Goal: Transaction & Acquisition: Purchase product/service

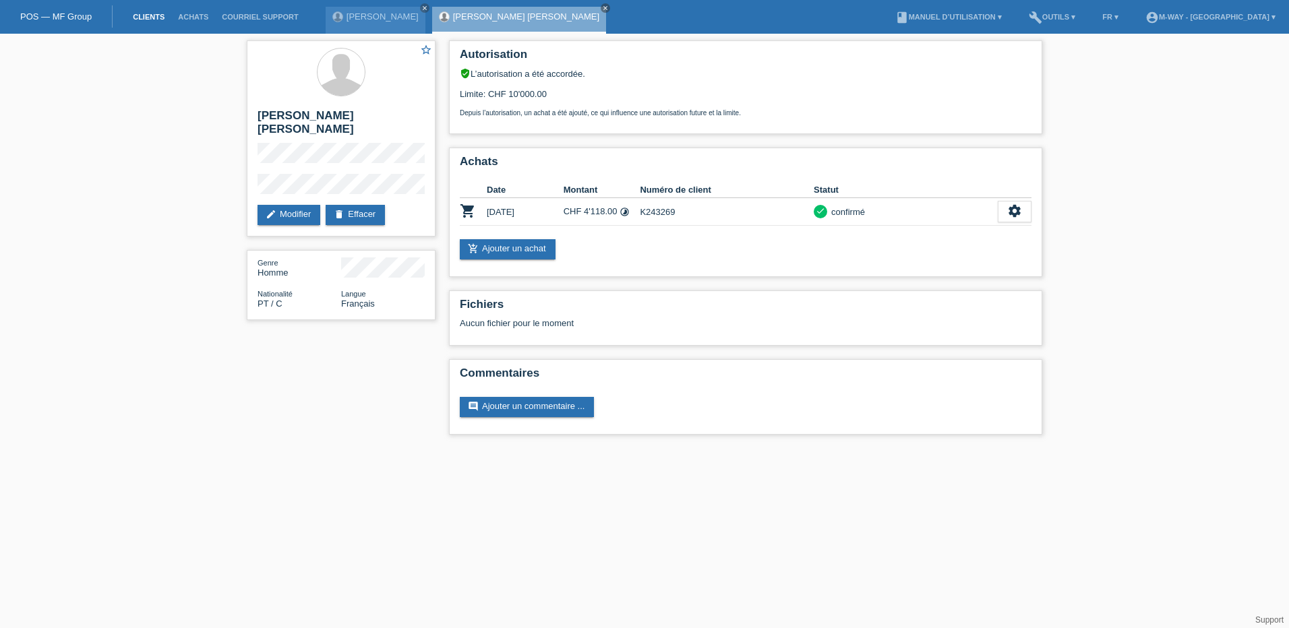
click at [144, 16] on link "Clients" at bounding box center [148, 17] width 45 height 8
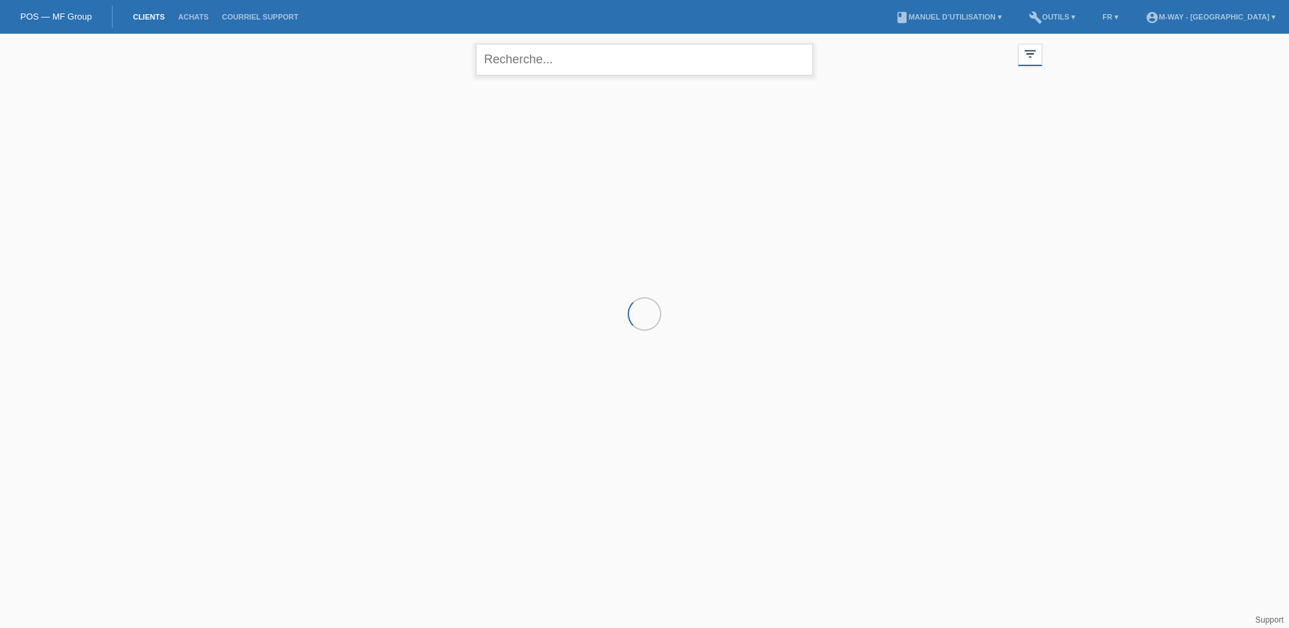
click at [521, 60] on input "text" at bounding box center [644, 60] width 337 height 32
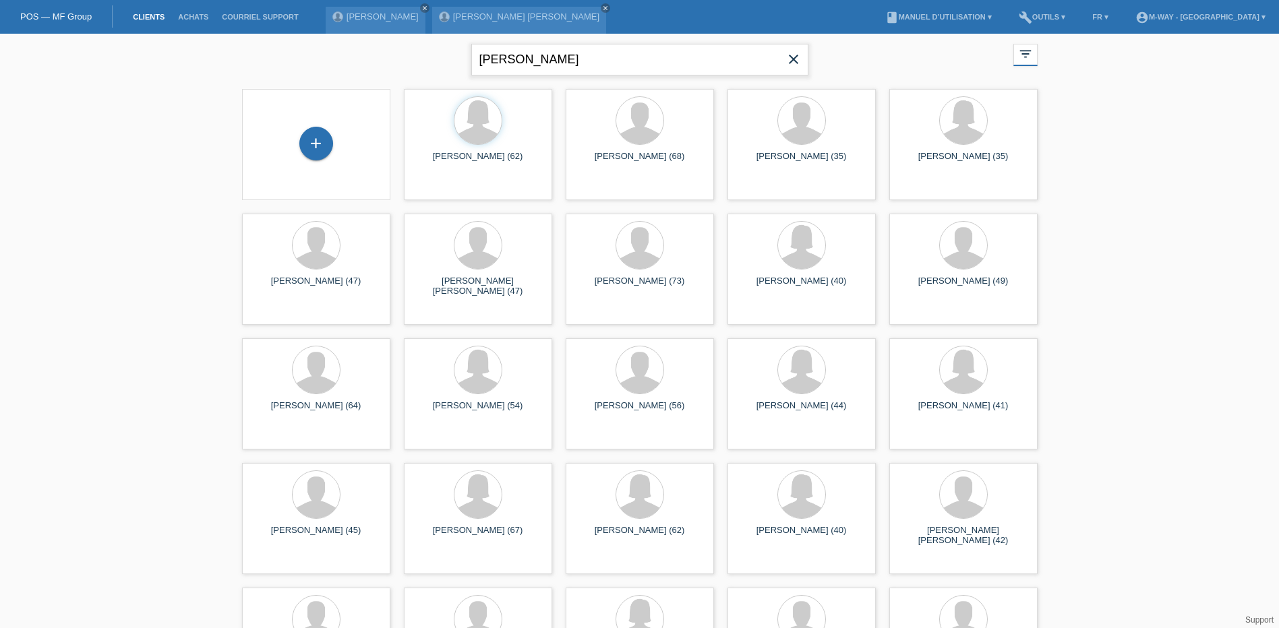
type input "michel flueck"
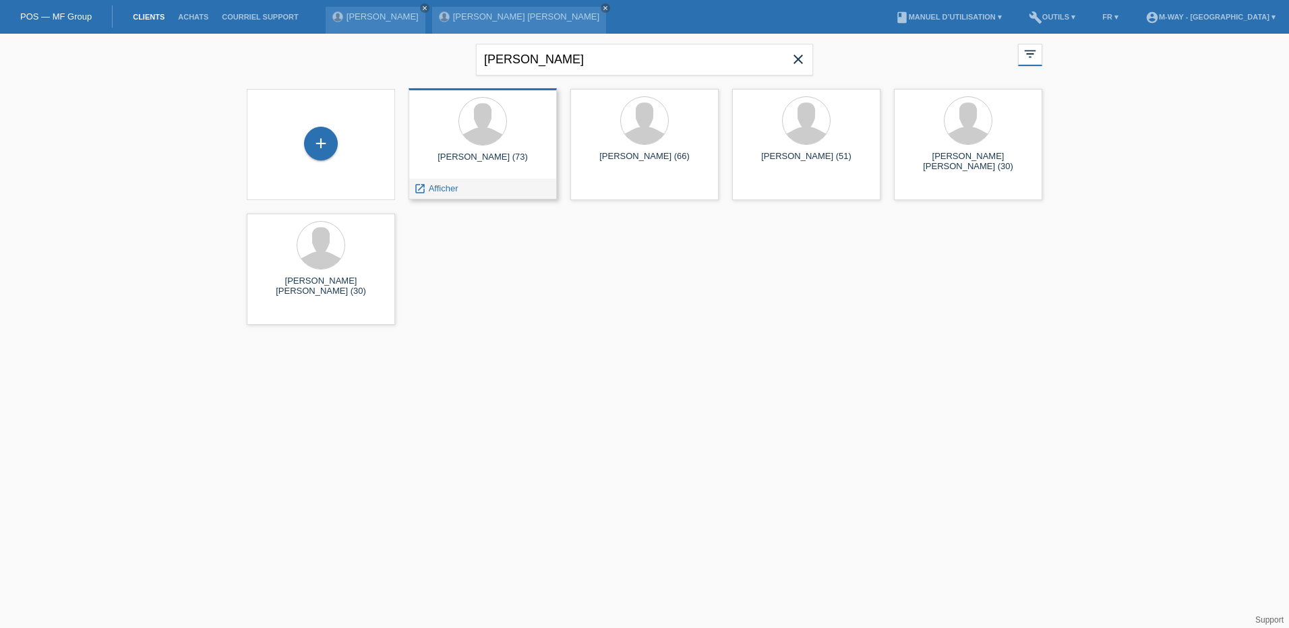
click at [498, 154] on div "Michel Flueck (73)" at bounding box center [482, 163] width 127 height 22
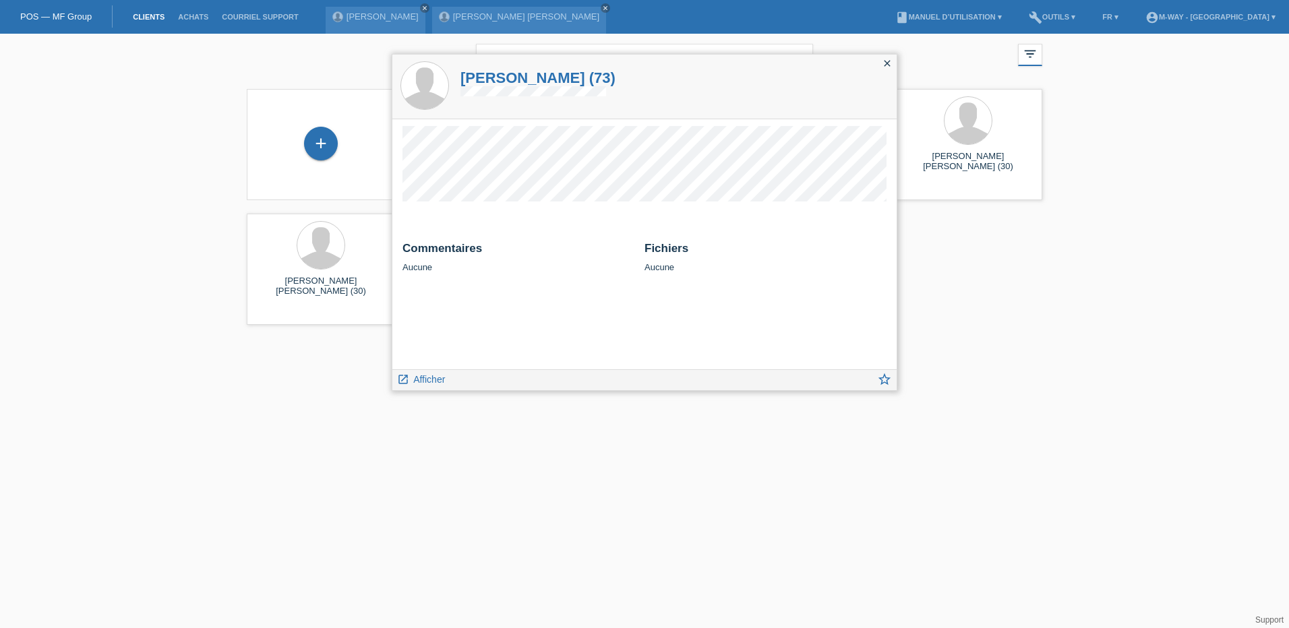
click at [415, 369] on div "launch Afficher star_border" at bounding box center [644, 379] width 504 height 21
click at [415, 371] on link "launch Afficher" at bounding box center [421, 378] width 48 height 17
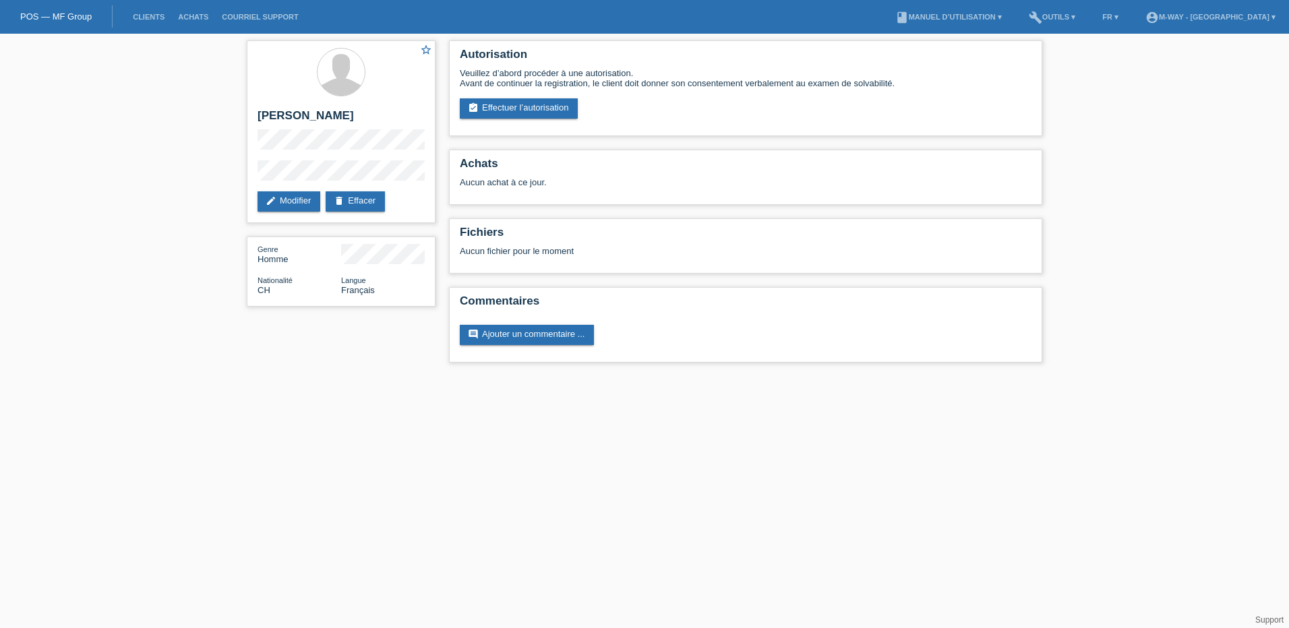
click at [428, 376] on html "POS — MF Group Clients Achats Courriel Support menu account_circle m-way - [GEO…" at bounding box center [644, 188] width 1289 height 376
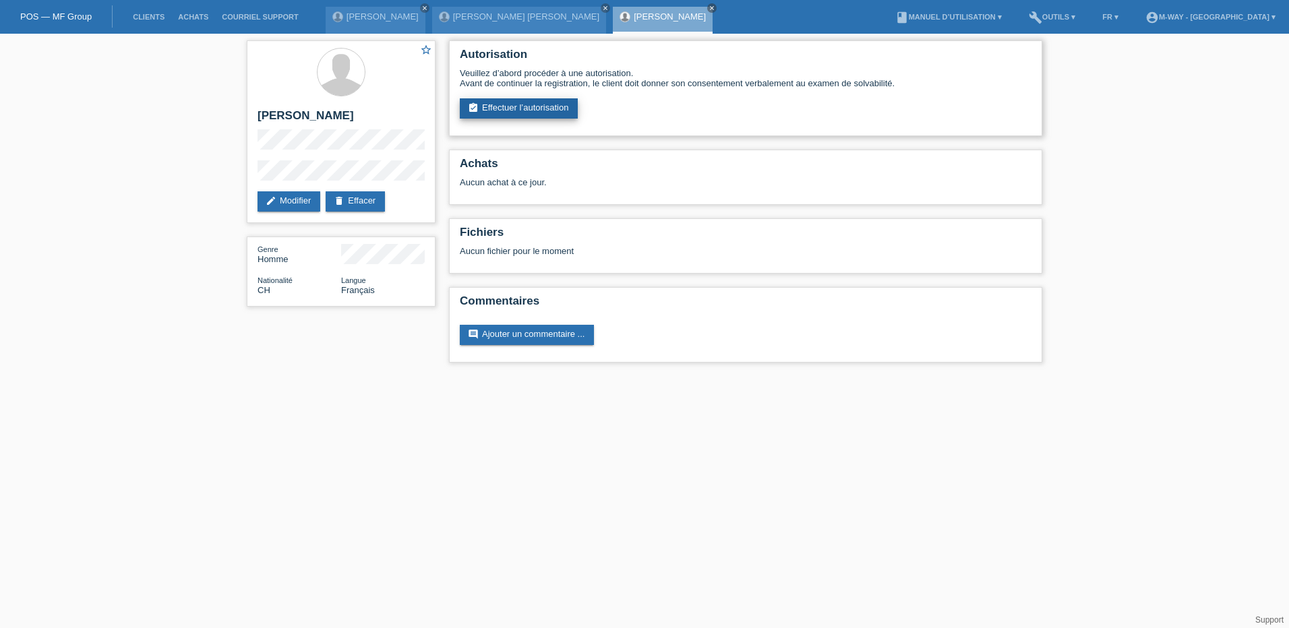
click at [511, 104] on link "assignment_turned_in Effectuer l’autorisation" at bounding box center [519, 108] width 118 height 20
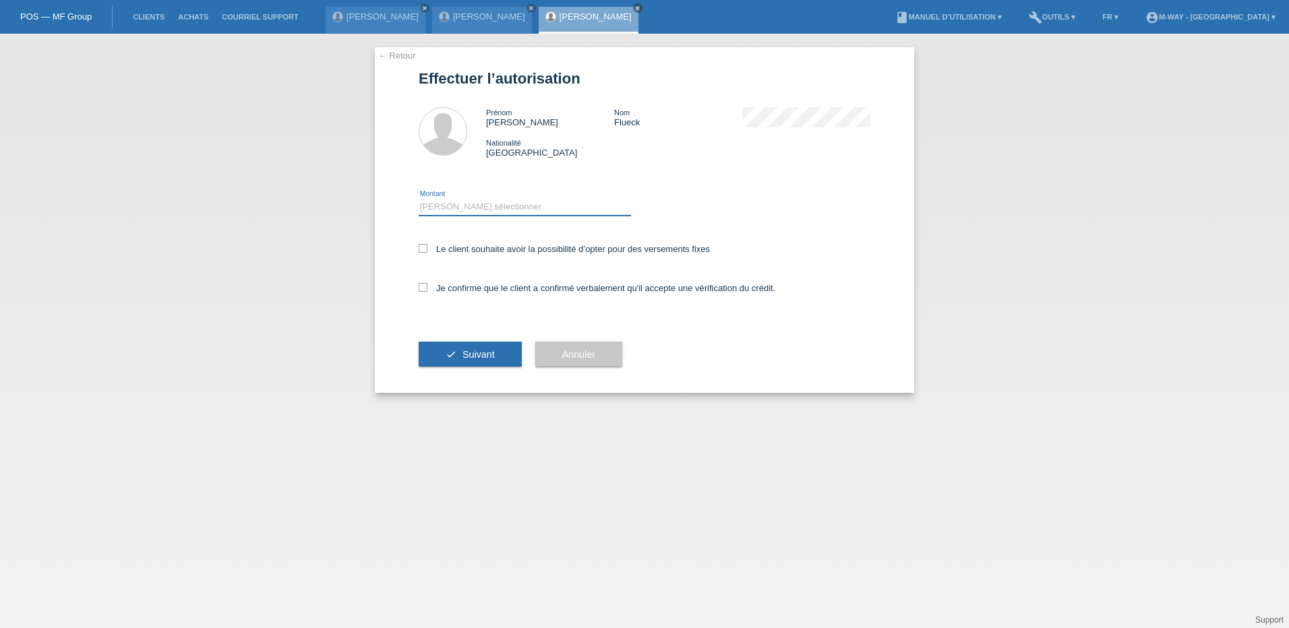
drag, startPoint x: 540, startPoint y: 209, endPoint x: 564, endPoint y: 208, distance: 24.3
click at [540, 209] on select "Veuillez sélectionner CHF 1.00 - CHF 499.00 CHF 500.00 - CHF 1'999.00 CHF 2'000…" at bounding box center [525, 207] width 212 height 16
select select "3"
click at [419, 199] on select "Veuillez sélectionner CHF 1.00 - CHF 499.00 CHF 500.00 - CHF 1'999.00 CHF 2'000…" at bounding box center [525, 207] width 212 height 16
click at [423, 247] on icon at bounding box center [423, 248] width 9 height 9
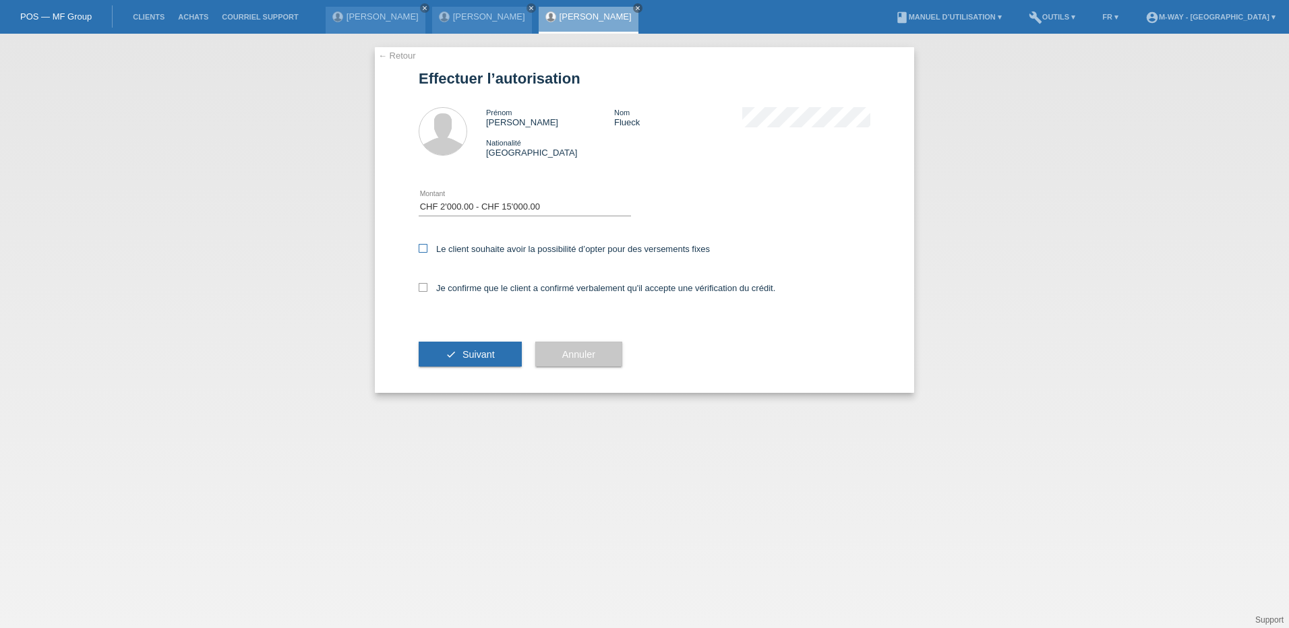
click at [423, 247] on input "Le client souhaite avoir la possibilité d’opter pour des versements fixes" at bounding box center [423, 248] width 9 height 9
checkbox input "true"
click at [423, 287] on icon at bounding box center [423, 287] width 9 height 9
click at [423, 287] on input "Je confirme que le client a confirmé verbalement qu'il accepte une vérification…" at bounding box center [423, 287] width 9 height 9
checkbox input "true"
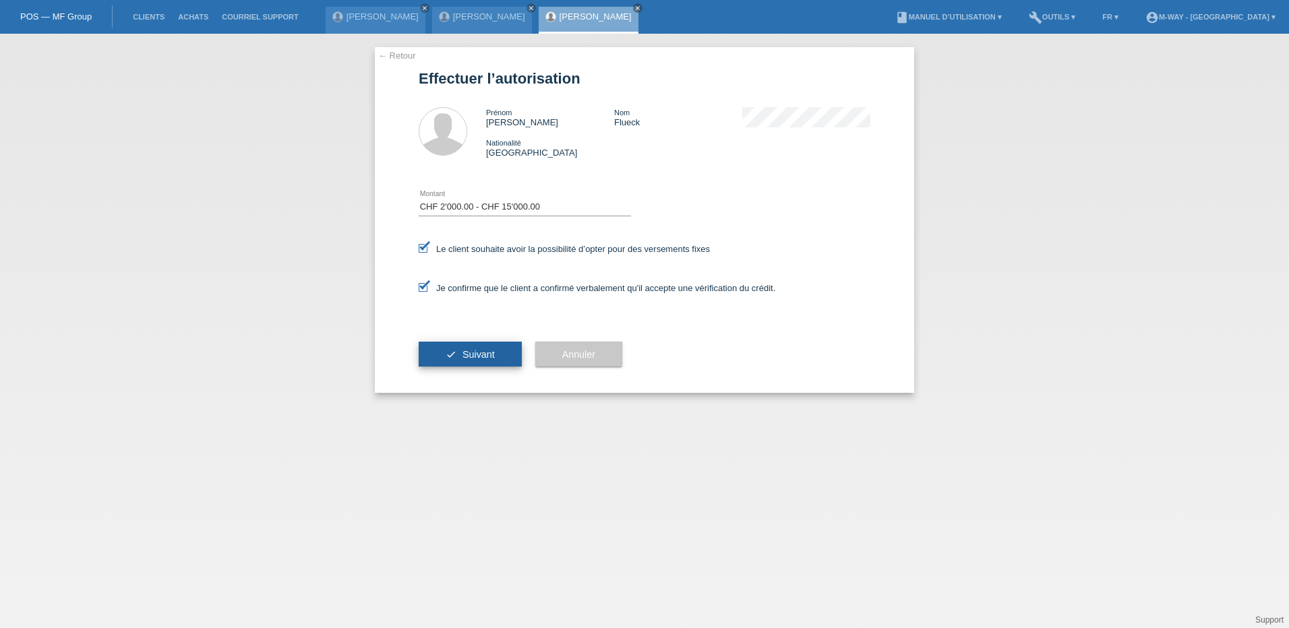
click at [455, 348] on button "check Suivant" at bounding box center [470, 355] width 103 height 26
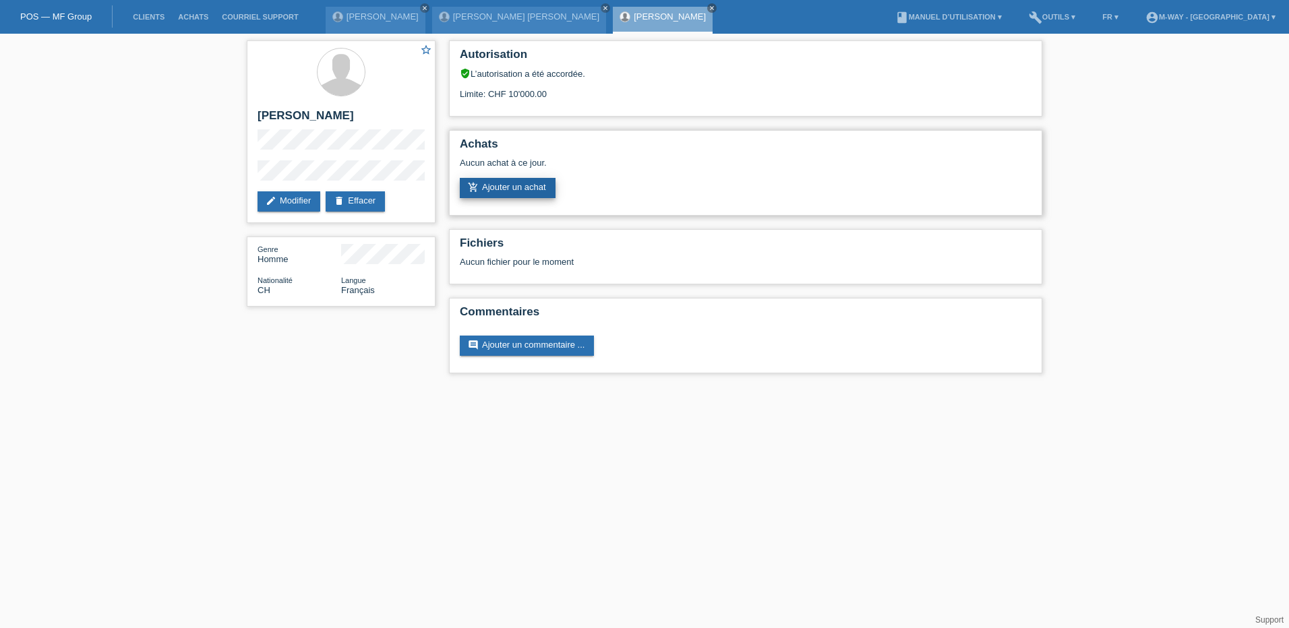
click at [485, 191] on link "add_shopping_cart Ajouter un achat" at bounding box center [508, 188] width 96 height 20
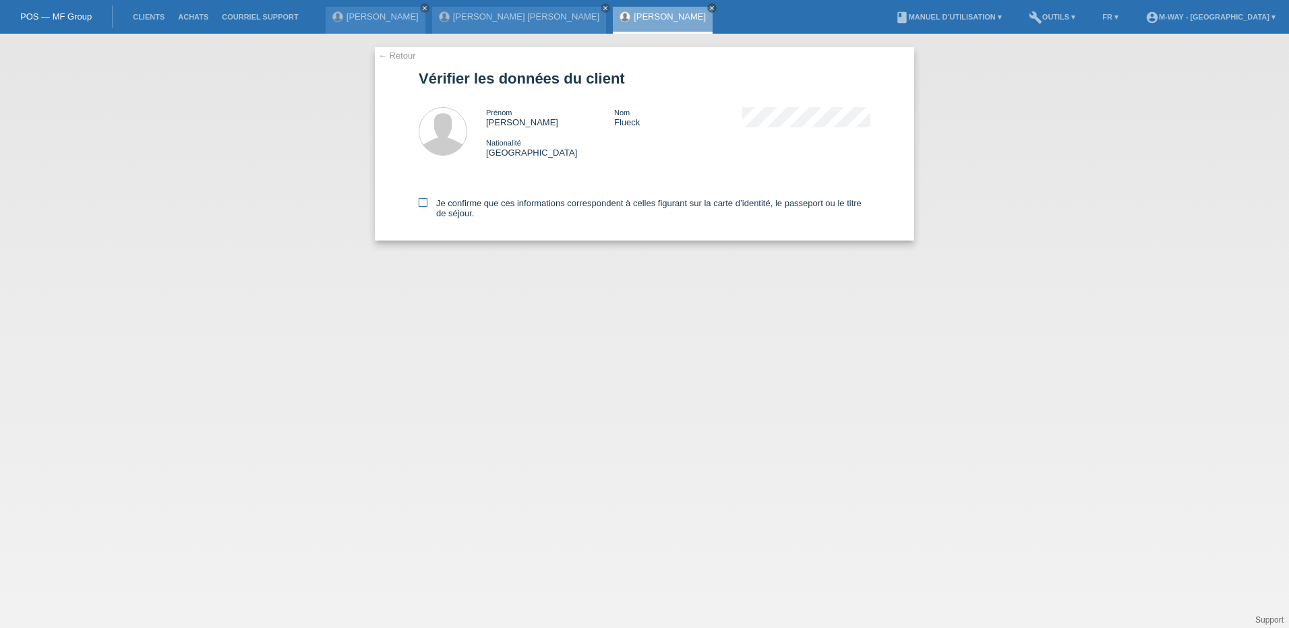
click at [427, 203] on icon at bounding box center [423, 202] width 9 height 9
click at [427, 203] on input "Je confirme que ces informations correspondent à celles figurant sur la carte d…" at bounding box center [423, 202] width 9 height 9
checkbox input "true"
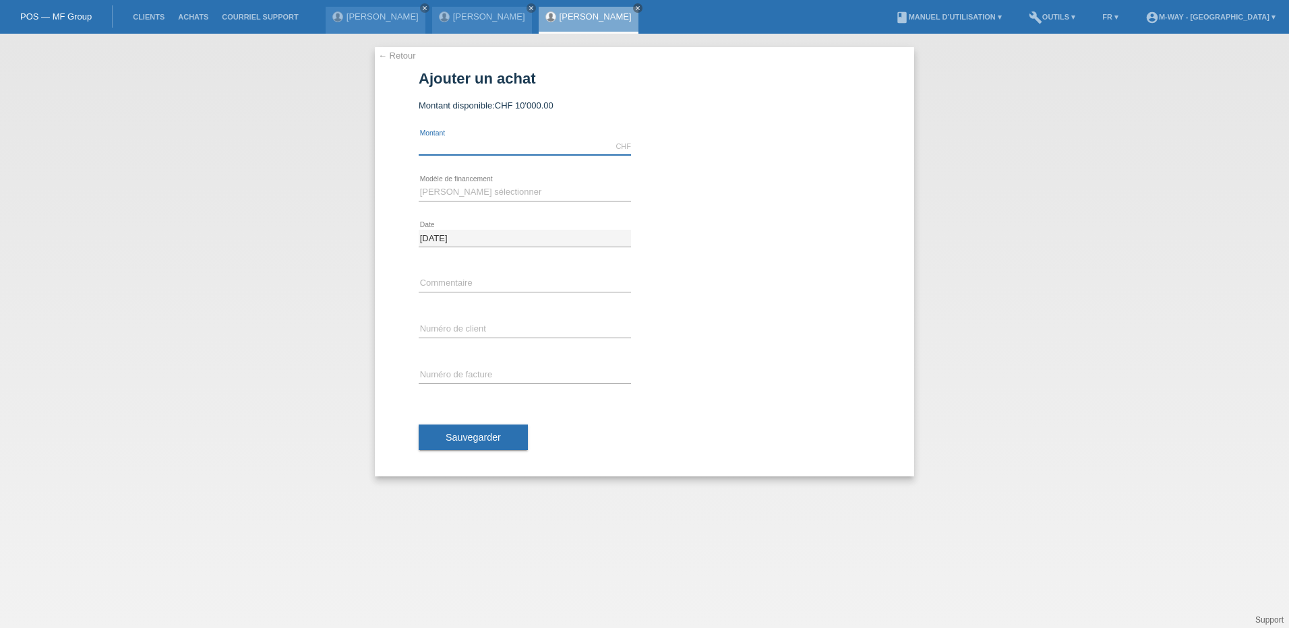
drag, startPoint x: 468, startPoint y: 149, endPoint x: 497, endPoint y: 146, distance: 29.1
click at [468, 149] on input "text" at bounding box center [525, 146] width 212 height 17
type input "3"
type input "6137.60"
click at [537, 190] on select "Veuillez sélectionner Taux fixes Achat sur facture avec paiement partiel" at bounding box center [525, 192] width 212 height 16
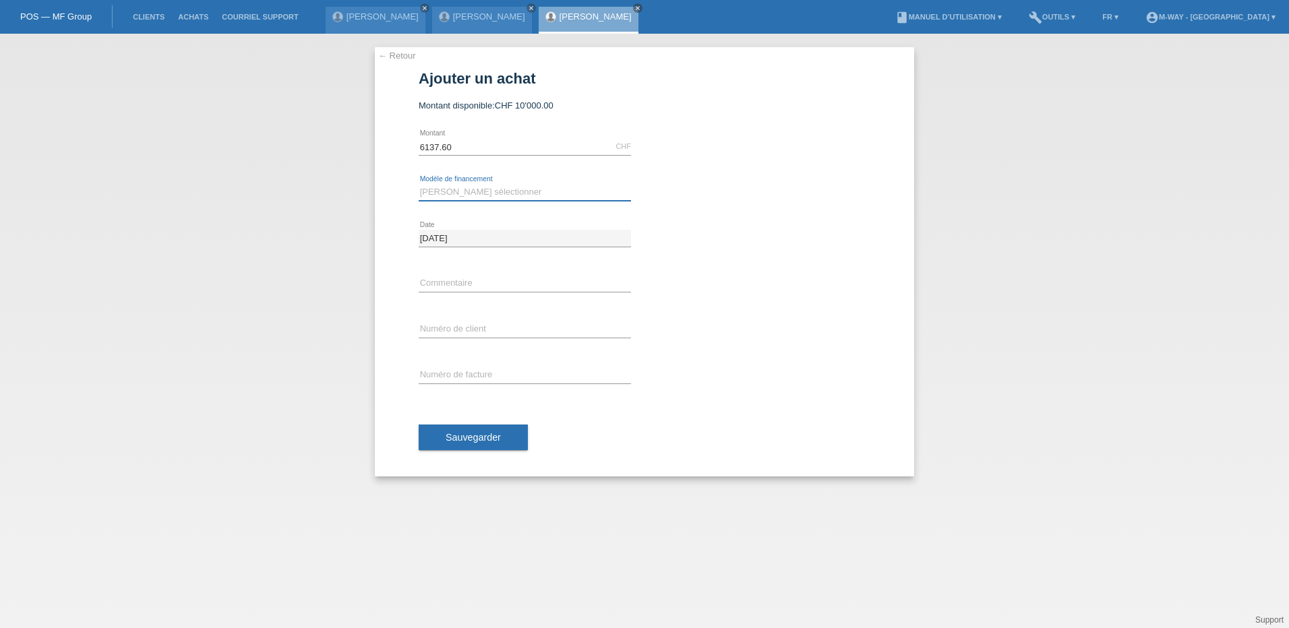
select select "77"
click at [419, 184] on select "Veuillez sélectionner Taux fixes Achat sur facture avec paiement partiel" at bounding box center [525, 192] width 212 height 16
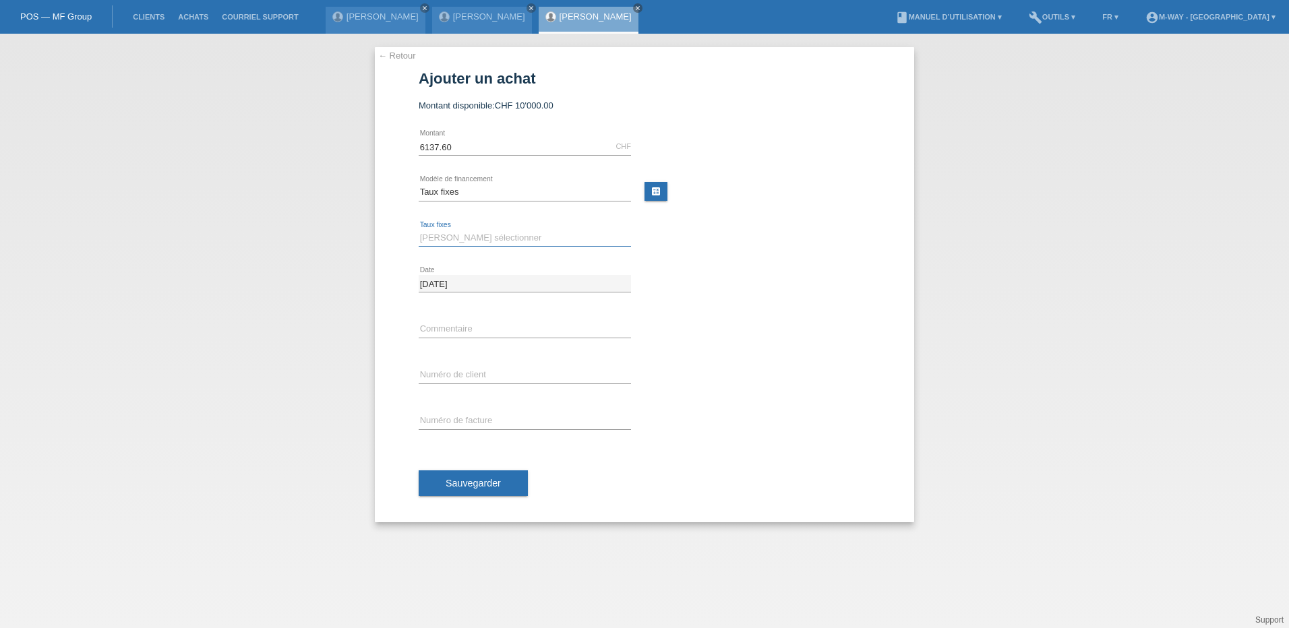
click at [512, 241] on select "Veuillez sélectionner 4 versements 5 versements 6 versements 7 versements 8 ver…" at bounding box center [525, 238] width 212 height 16
select select "202"
click at [419, 230] on select "Veuillez sélectionner 4 versements 5 versements 6 versements 7 versements 8 ver…" at bounding box center [525, 238] width 212 height 16
click at [522, 371] on input "text" at bounding box center [525, 375] width 212 height 17
type input "K243167"
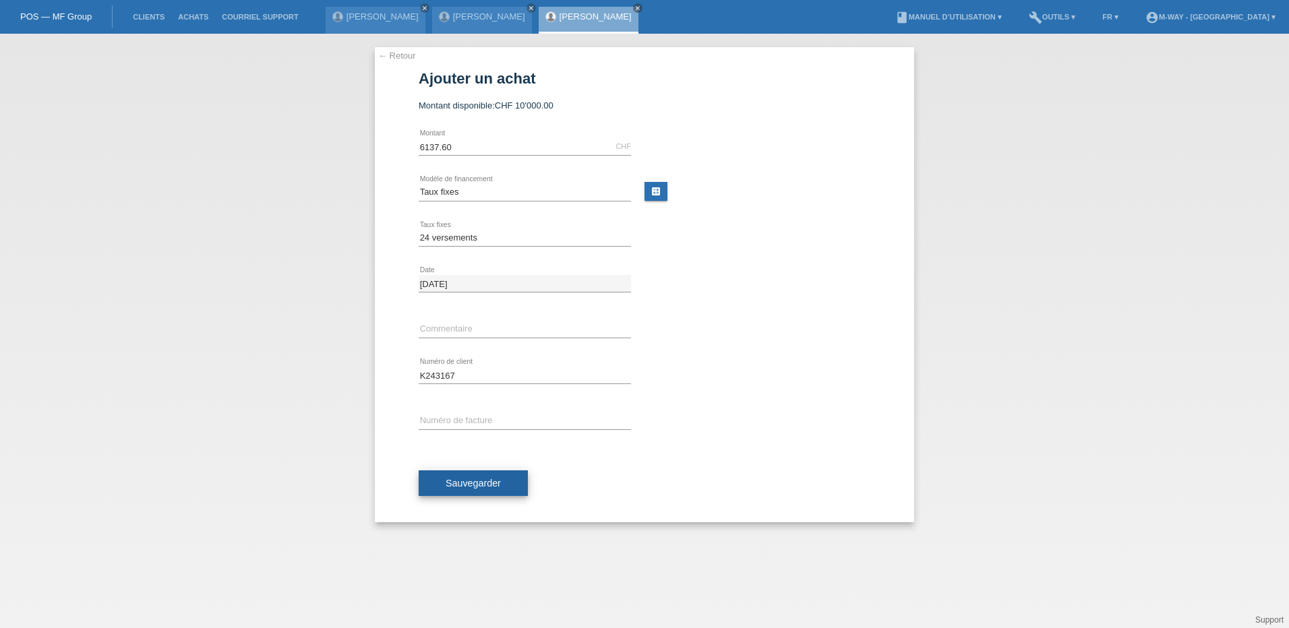
click at [515, 487] on button "Sauvegarder" at bounding box center [473, 484] width 109 height 26
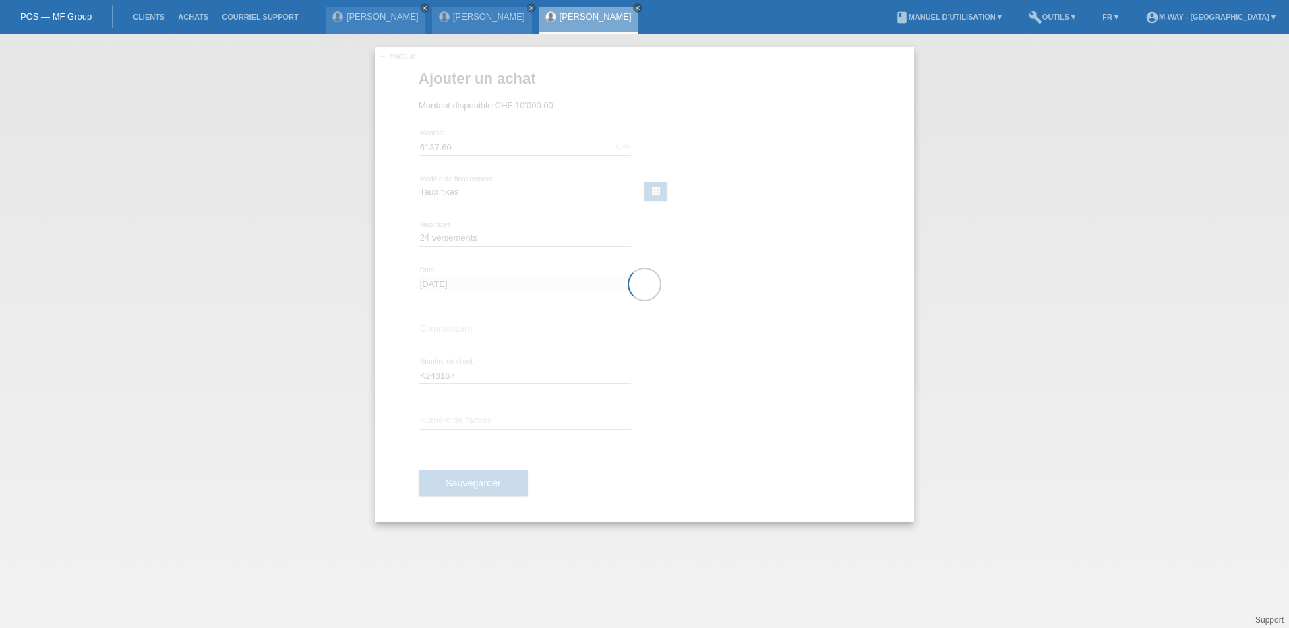
click at [527, 419] on div at bounding box center [644, 284] width 539 height 475
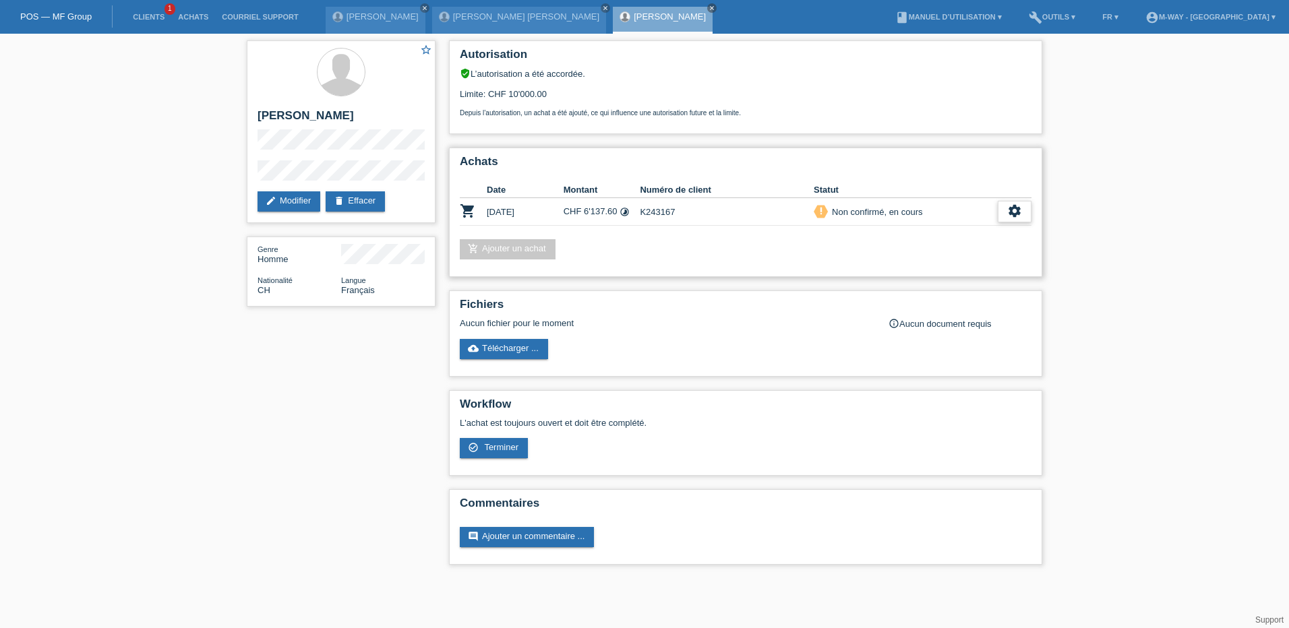
click at [1012, 215] on icon "settings" at bounding box center [1014, 211] width 15 height 15
click at [748, 249] on div "add_shopping_cart Ajouter un achat" at bounding box center [746, 249] width 572 height 20
click at [921, 274] on span "Terminer" at bounding box center [920, 273] width 38 height 16
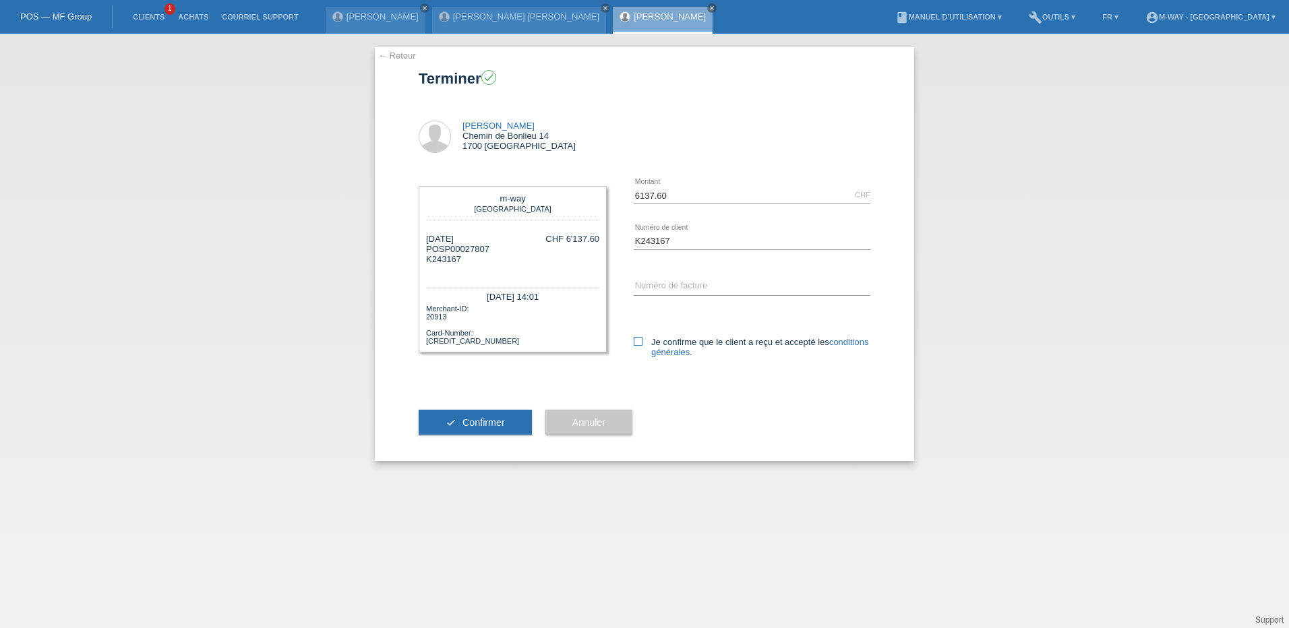
click at [642, 338] on icon at bounding box center [638, 341] width 9 height 9
click at [642, 338] on input "Je confirme que le client a reçu et accepté les conditions générales ." at bounding box center [638, 341] width 9 height 9
checkbox input "true"
click at [508, 422] on button "check Confirmer" at bounding box center [475, 423] width 113 height 26
